Goal: Answer question/provide support: Share knowledge or assist other users

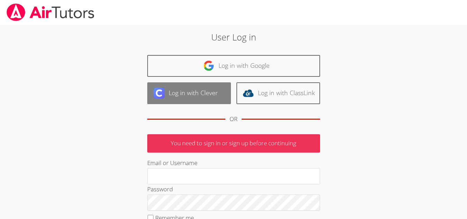
click at [191, 96] on link "Log in with Clever" at bounding box center [189, 93] width 84 height 22
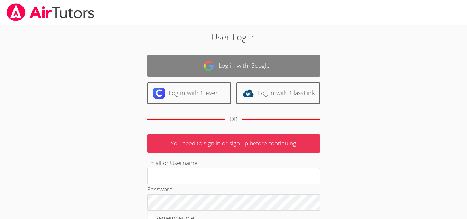
click at [216, 69] on link "Log in with Google" at bounding box center [233, 66] width 173 height 22
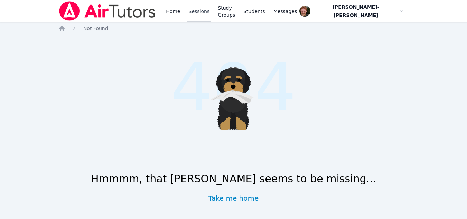
click at [193, 13] on link "Sessions" at bounding box center [199, 11] width 24 height 22
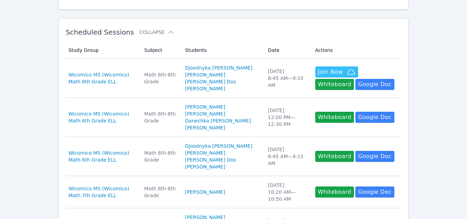
scroll to position [107, 0]
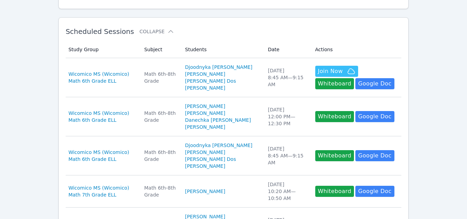
click at [443, 80] on div "Home Sessions Study Groups Students Messages Open user menu Vincent Astray-Cane…" at bounding box center [233, 203] width 467 height 620
click at [427, 62] on div "Home Sessions Study Groups Students Messages Open user menu Vincent Astray-Cane…" at bounding box center [233, 203] width 467 height 620
click at [418, 74] on div "Home Sessions Study Groups Students Messages Open user menu Vincent Astray-Cane…" at bounding box center [233, 203] width 467 height 620
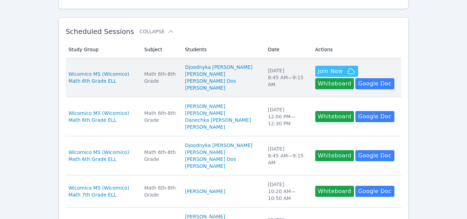
click at [318, 65] on td "Actions Hidden Join Now Whiteboard Hidden Google Doc" at bounding box center [356, 77] width 91 height 39
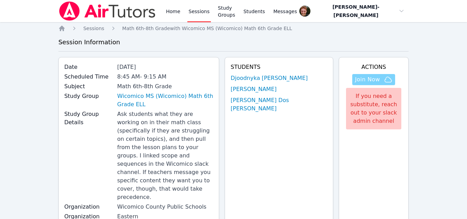
click at [379, 77] on span "Join Now" at bounding box center [367, 79] width 25 height 8
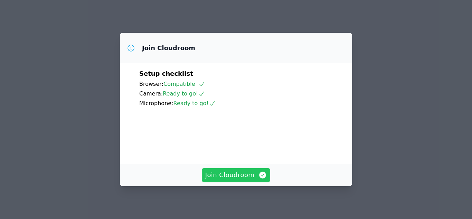
click at [249, 177] on span "Join Cloudroom" at bounding box center [236, 175] width 62 height 10
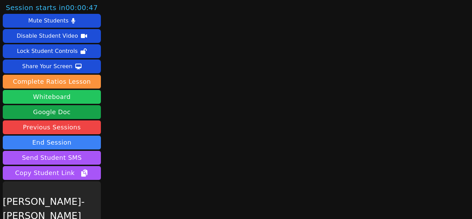
click at [76, 96] on button "Whiteboard" at bounding box center [52, 97] width 98 height 14
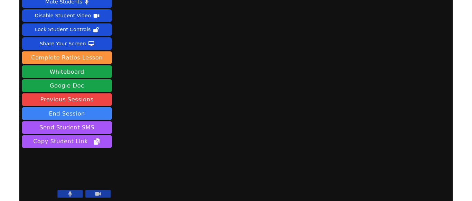
scroll to position [19, 0]
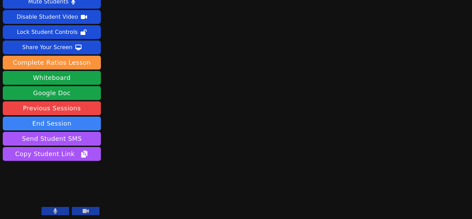
click at [53, 213] on icon at bounding box center [55, 211] width 4 height 6
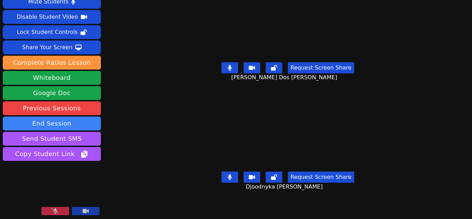
click at [53, 213] on icon at bounding box center [55, 211] width 7 height 6
click at [53, 213] on icon at bounding box center [55, 211] width 4 height 6
click at [53, 213] on icon at bounding box center [55, 211] width 7 height 6
click at [53, 213] on icon at bounding box center [55, 211] width 4 height 6
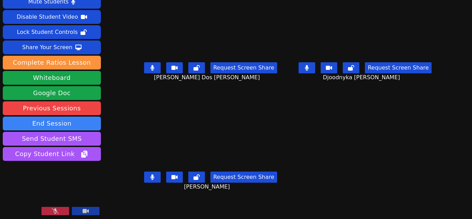
click at [53, 213] on icon at bounding box center [55, 211] width 7 height 6
click at [53, 213] on icon at bounding box center [55, 211] width 4 height 6
click at [53, 213] on icon at bounding box center [55, 211] width 7 height 6
click at [52, 213] on button at bounding box center [55, 211] width 28 height 8
click at [49, 211] on button at bounding box center [55, 211] width 28 height 8
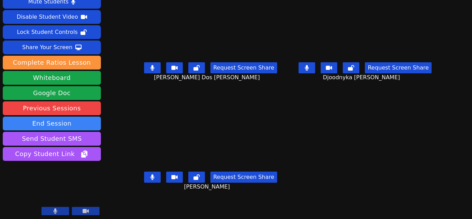
click at [56, 211] on icon at bounding box center [56, 211] width 4 height 6
click at [56, 211] on icon at bounding box center [55, 211] width 7 height 6
click at [63, 48] on div "Share Your Screen" at bounding box center [47, 47] width 50 height 11
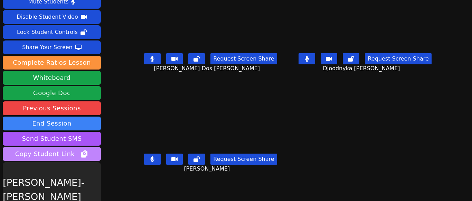
scroll to position [38, 0]
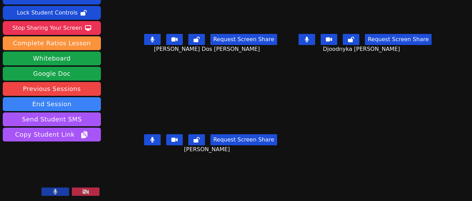
click at [57, 189] on icon at bounding box center [55, 192] width 4 height 6
click at [63, 191] on button at bounding box center [55, 191] width 28 height 8
click at [59, 187] on button at bounding box center [55, 191] width 28 height 8
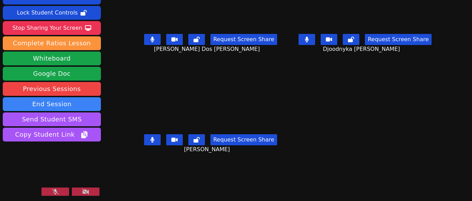
click at [54, 194] on icon at bounding box center [55, 192] width 7 height 6
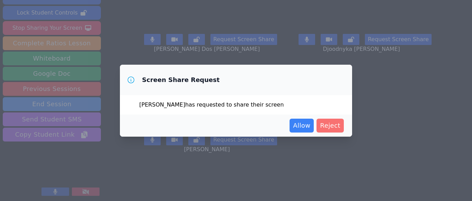
click at [325, 125] on span "Reject" at bounding box center [330, 126] width 20 height 10
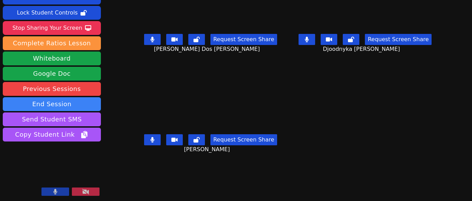
click at [63, 190] on button at bounding box center [55, 191] width 28 height 8
click at [87, 189] on icon at bounding box center [85, 192] width 7 height 6
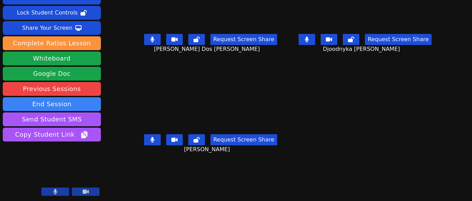
click at [305, 38] on icon at bounding box center [307, 40] width 4 height 6
click at [154, 142] on icon at bounding box center [152, 140] width 4 height 6
click at [154, 142] on icon at bounding box center [152, 140] width 7 height 6
click at [304, 40] on icon at bounding box center [307, 40] width 7 height 6
click at [55, 192] on icon at bounding box center [56, 192] width 4 height 6
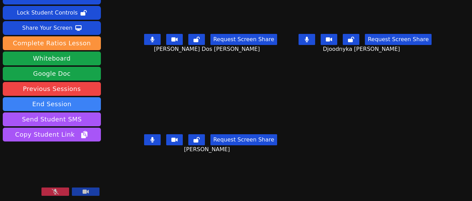
click at [59, 189] on button at bounding box center [55, 191] width 28 height 8
click at [56, 194] on icon at bounding box center [55, 192] width 4 height 6
click at [59, 193] on button at bounding box center [55, 191] width 28 height 8
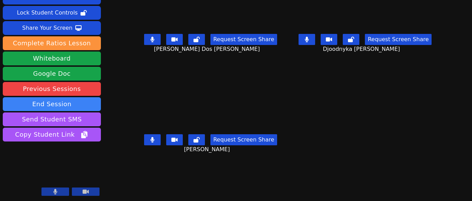
click at [59, 193] on button at bounding box center [55, 191] width 28 height 8
click at [57, 188] on button at bounding box center [55, 191] width 28 height 8
click at [46, 192] on button at bounding box center [55, 191] width 28 height 8
click at [53, 193] on icon at bounding box center [55, 192] width 4 height 6
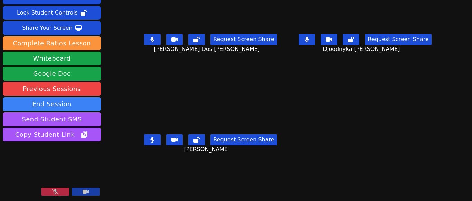
click at [52, 195] on button at bounding box center [55, 191] width 28 height 8
click at [49, 190] on button at bounding box center [55, 191] width 28 height 8
click at [49, 194] on button at bounding box center [55, 191] width 28 height 8
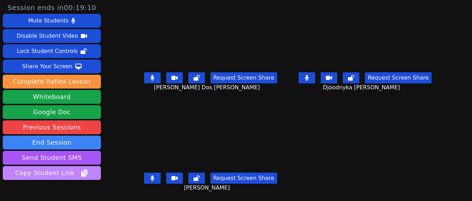
scroll to position [38, 0]
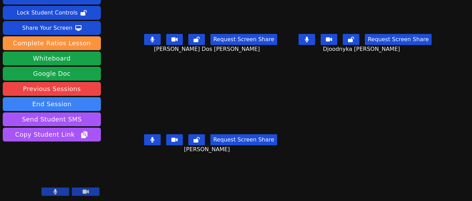
click at [58, 188] on button at bounding box center [55, 191] width 28 height 8
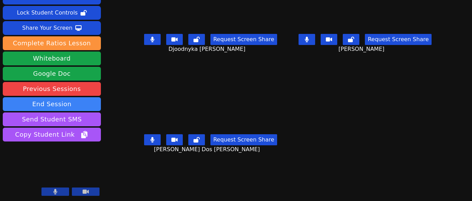
click at [57, 193] on icon at bounding box center [55, 192] width 4 height 6
click at [60, 190] on button at bounding box center [55, 191] width 28 height 8
click at [63, 193] on button at bounding box center [55, 191] width 28 height 8
click at [53, 187] on video at bounding box center [52, 170] width 98 height 55
click at [57, 192] on icon at bounding box center [55, 192] width 7 height 6
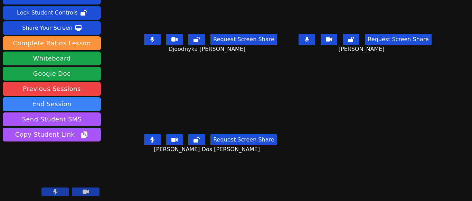
click at [151, 140] on button at bounding box center [152, 139] width 17 height 11
click at [306, 39] on button at bounding box center [307, 39] width 17 height 11
click at [56, 196] on button at bounding box center [55, 191] width 28 height 8
click at [55, 192] on icon at bounding box center [55, 192] width 7 height 6
click at [60, 190] on button at bounding box center [55, 191] width 28 height 8
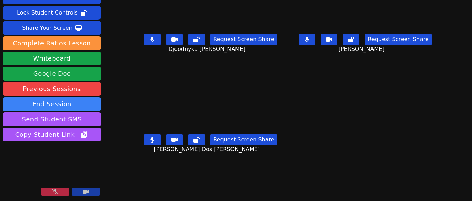
click at [56, 190] on icon at bounding box center [55, 192] width 7 height 6
click at [57, 190] on icon at bounding box center [55, 192] width 4 height 6
click at [57, 190] on icon at bounding box center [55, 192] width 7 height 6
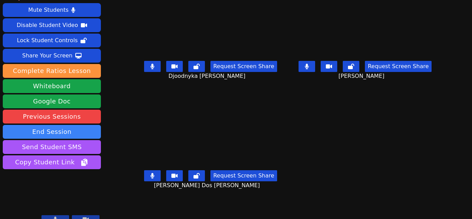
scroll to position [20, 0]
click at [58, 125] on button "End Session" at bounding box center [52, 132] width 98 height 14
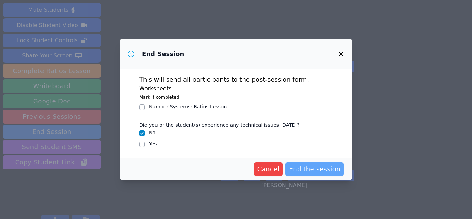
click at [307, 165] on span "End the session" at bounding box center [315, 169] width 52 height 10
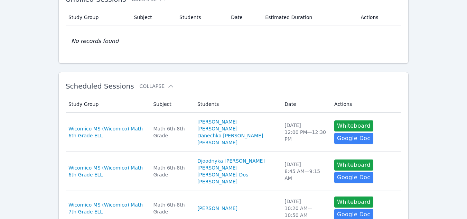
scroll to position [53, 0]
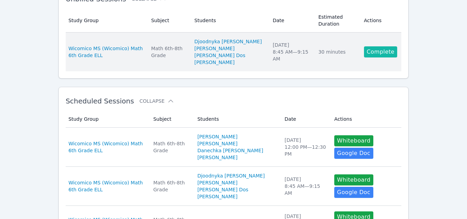
click at [376, 51] on link "Complete" at bounding box center [380, 51] width 33 height 11
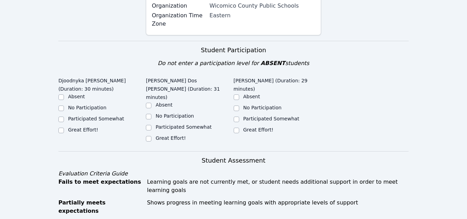
scroll to position [207, 0]
click at [71, 127] on label "Great Effort!" at bounding box center [83, 130] width 30 height 6
click at [64, 128] on input "Great Effort!" at bounding box center [61, 131] width 6 height 6
checkbox input "true"
click at [156, 136] on label "Great Effort!" at bounding box center [171, 139] width 30 height 6
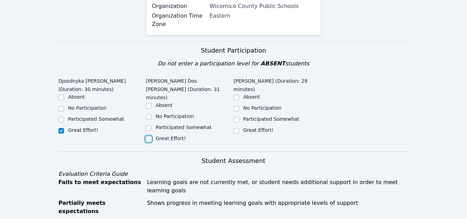
click at [151, 136] on input "Great Effort!" at bounding box center [149, 139] width 6 height 6
checkbox input "true"
click at [240, 127] on div "Great Effort!" at bounding box center [277, 131] width 87 height 8
click at [237, 128] on input "Great Effort!" at bounding box center [237, 131] width 6 height 6
checkbox input "true"
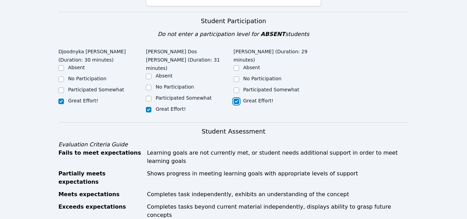
scroll to position [230, 0]
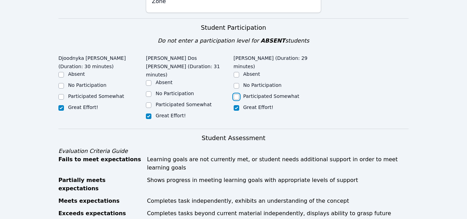
click at [237, 94] on input "Participated Somewhat" at bounding box center [237, 97] width 6 height 6
checkbox input "true"
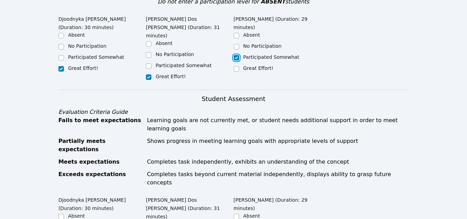
scroll to position [260, 0]
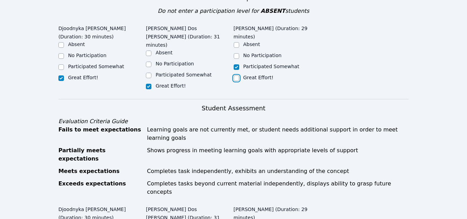
click at [236, 75] on input "Great Effort!" at bounding box center [237, 78] width 6 height 6
checkbox input "true"
checkbox input "false"
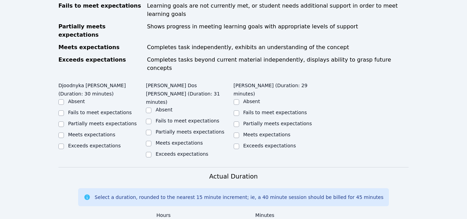
scroll to position [384, 0]
click at [84, 131] on label "Meets expectations" at bounding box center [91, 134] width 47 height 6
click at [64, 132] on input "Meets expectations" at bounding box center [61, 135] width 6 height 6
checkbox input "true"
click at [149, 140] on input "Meets expectations" at bounding box center [149, 143] width 6 height 6
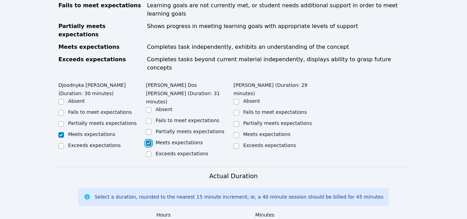
checkbox input "true"
click at [249, 131] on label "Meets expectations" at bounding box center [266, 134] width 47 height 6
click at [239, 132] on input "Meets expectations" at bounding box center [237, 135] width 6 height 6
checkbox input "true"
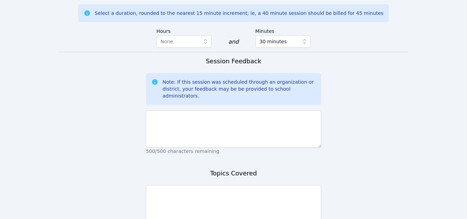
scroll to position [568, 0]
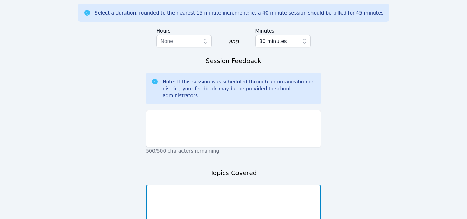
click at [202, 185] on textarea at bounding box center [233, 203] width 175 height 37
type textarea "P"
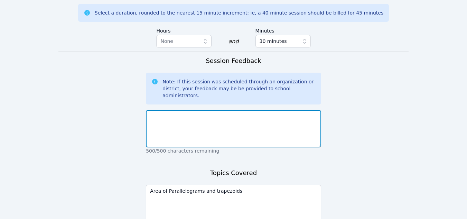
click at [190, 110] on textarea at bounding box center [233, 128] width 175 height 37
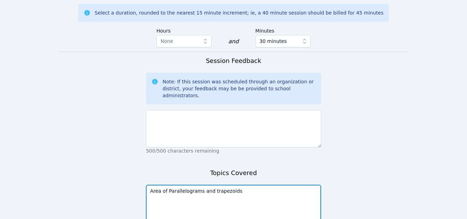
click at [211, 185] on textarea "Area of Parallelograms and trapezoids" at bounding box center [233, 203] width 175 height 37
type textarea "Area of Parallelograms and Trapezoids"
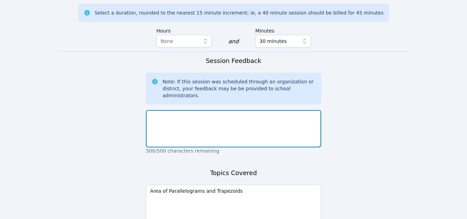
click at [198, 110] on textarea at bounding box center [233, 128] width 175 height 37
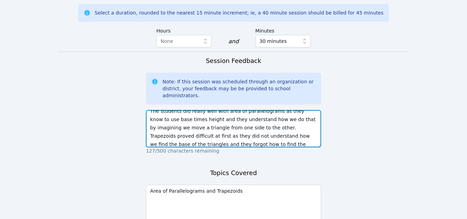
scroll to position [13, 0]
click at [266, 110] on textarea "The students did really well with area of parallelograms as they know to use ba…" at bounding box center [233, 128] width 175 height 37
click at [248, 110] on textarea "The students did really well with area of parallelograms as they know to use ba…" at bounding box center [233, 128] width 175 height 37
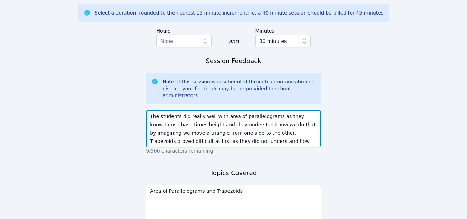
scroll to position [25, 0]
type textarea "The students did really well with area of parallelograms as they know to use ba…"
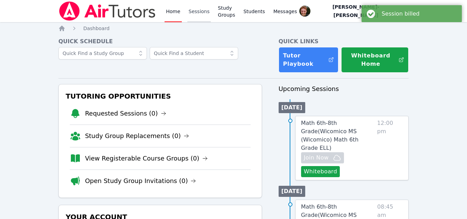
click at [192, 19] on link "Sessions" at bounding box center [199, 11] width 24 height 22
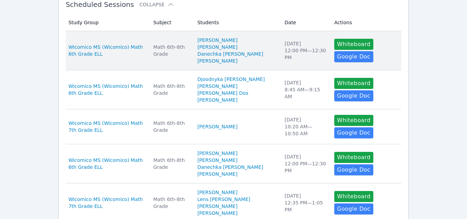
scroll to position [134, 0]
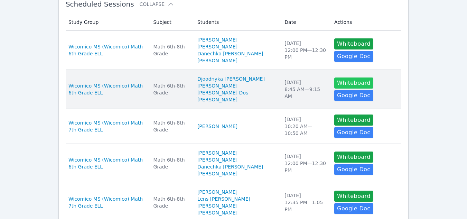
click at [342, 82] on button "Whiteboard" at bounding box center [353, 82] width 39 height 11
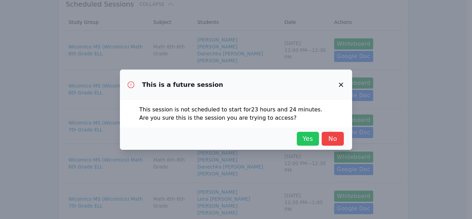
click at [301, 141] on span "Yes" at bounding box center [307, 139] width 15 height 10
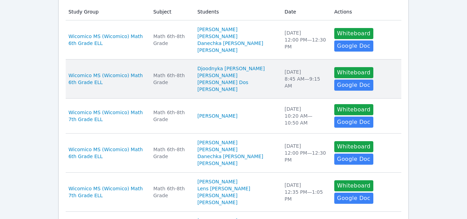
scroll to position [145, 0]
